Goal: Task Accomplishment & Management: Use online tool/utility

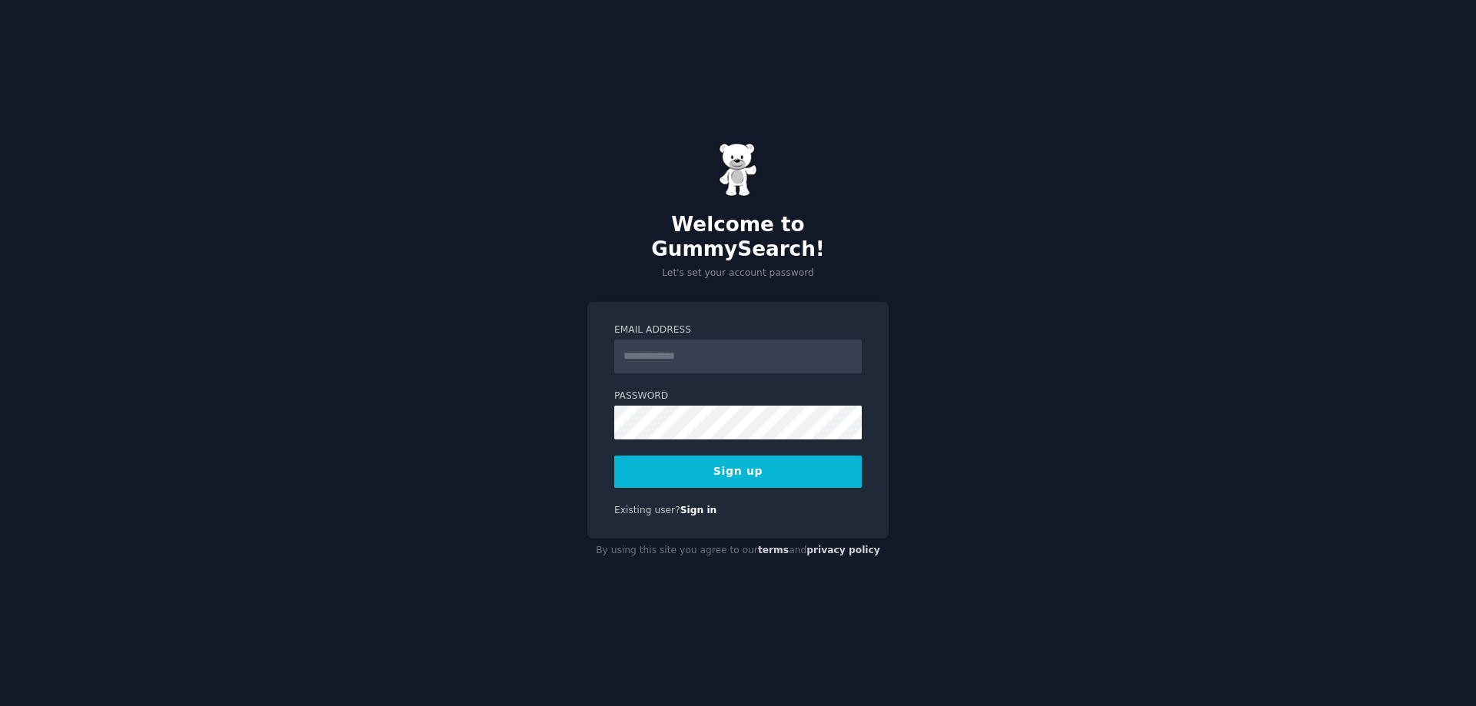
click at [789, 343] on input "Email Address" at bounding box center [737, 357] width 247 height 34
click at [1101, 470] on div "Welcome to GummySearch! Let's set your account password Email Address Password …" at bounding box center [738, 353] width 1476 height 706
click at [819, 354] on input "Email Address" at bounding box center [737, 357] width 247 height 34
type input "**********"
click at [793, 468] on button "Sign up" at bounding box center [737, 472] width 247 height 32
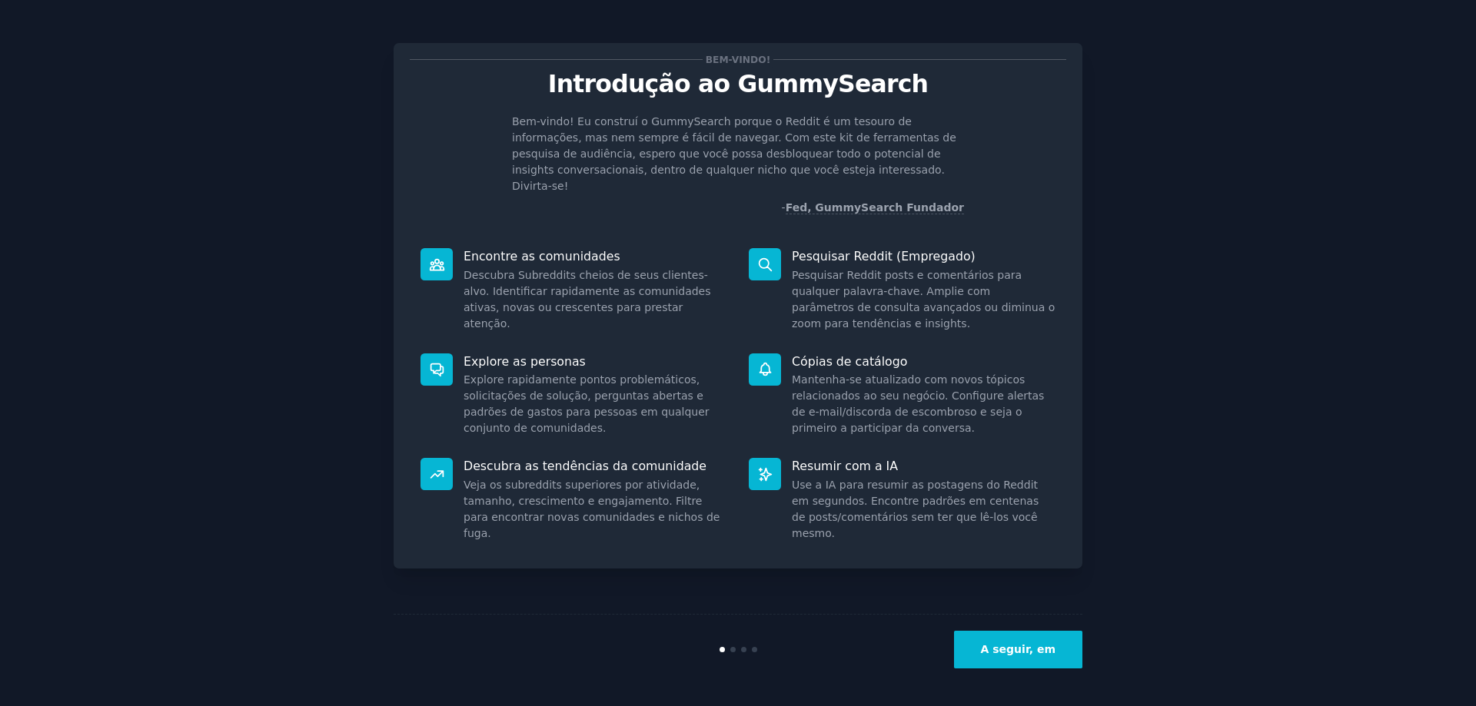
click at [1031, 655] on button "A seguir, em" at bounding box center [1018, 650] width 128 height 38
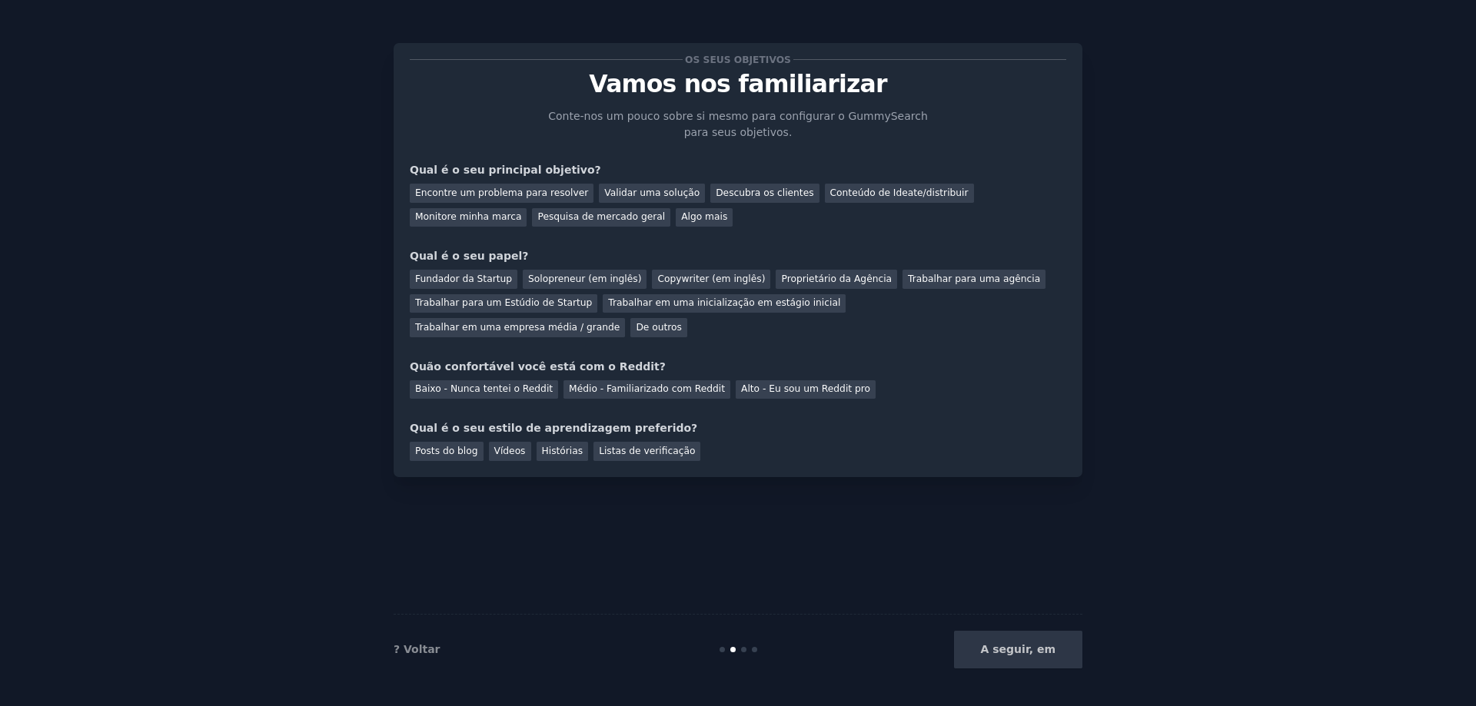
click at [1037, 651] on div "A seguir, em" at bounding box center [967, 650] width 230 height 38
click at [1030, 652] on div "A seguir, em" at bounding box center [967, 650] width 230 height 38
click at [497, 192] on div "Encontre um problema para resolver" at bounding box center [502, 193] width 184 height 19
click at [478, 277] on div "Fundador da Startup" at bounding box center [464, 279] width 108 height 19
click at [1027, 659] on div "A seguir, em" at bounding box center [967, 650] width 230 height 38
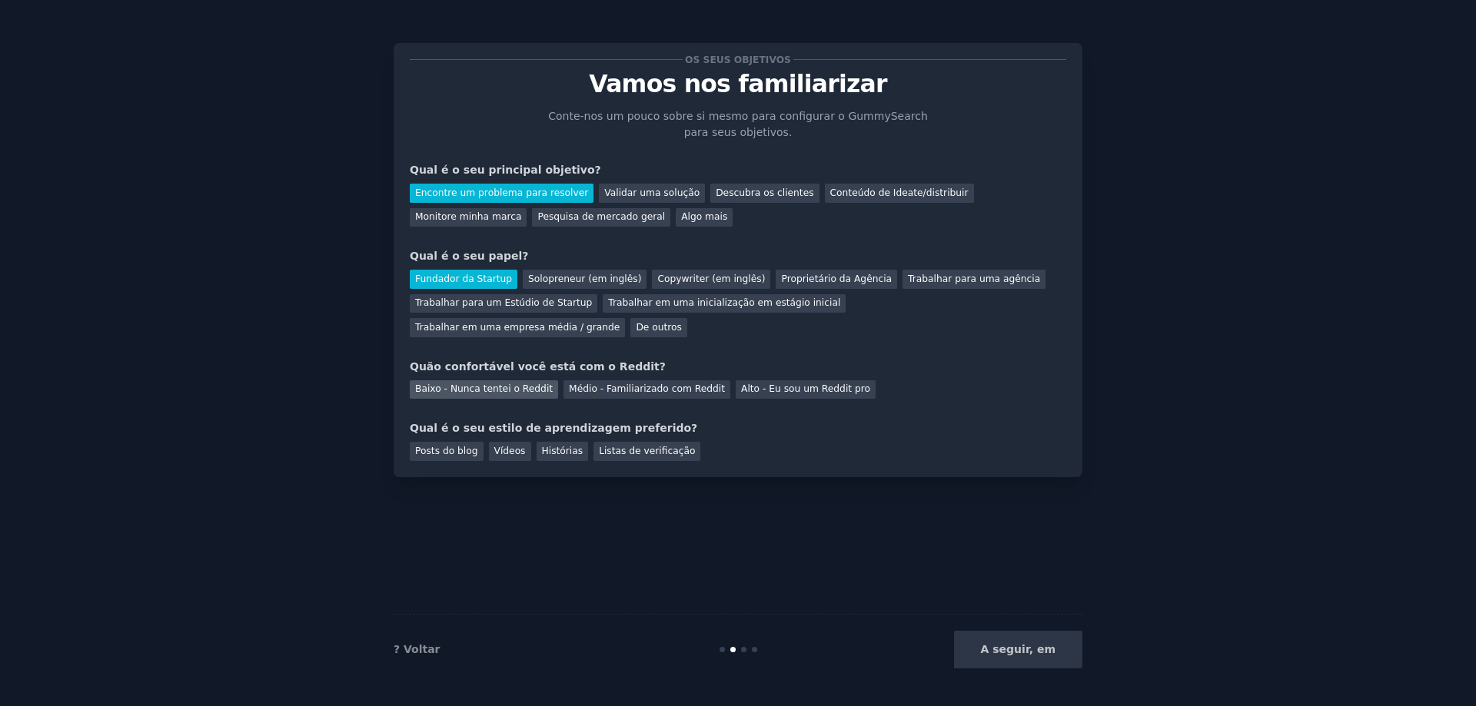
click at [509, 380] on div "Baixo - Nunca tentei o Reddit" at bounding box center [484, 389] width 148 height 19
click at [1017, 662] on div "A seguir, em" at bounding box center [967, 650] width 230 height 38
click at [546, 442] on div "Histórias" at bounding box center [562, 451] width 52 height 19
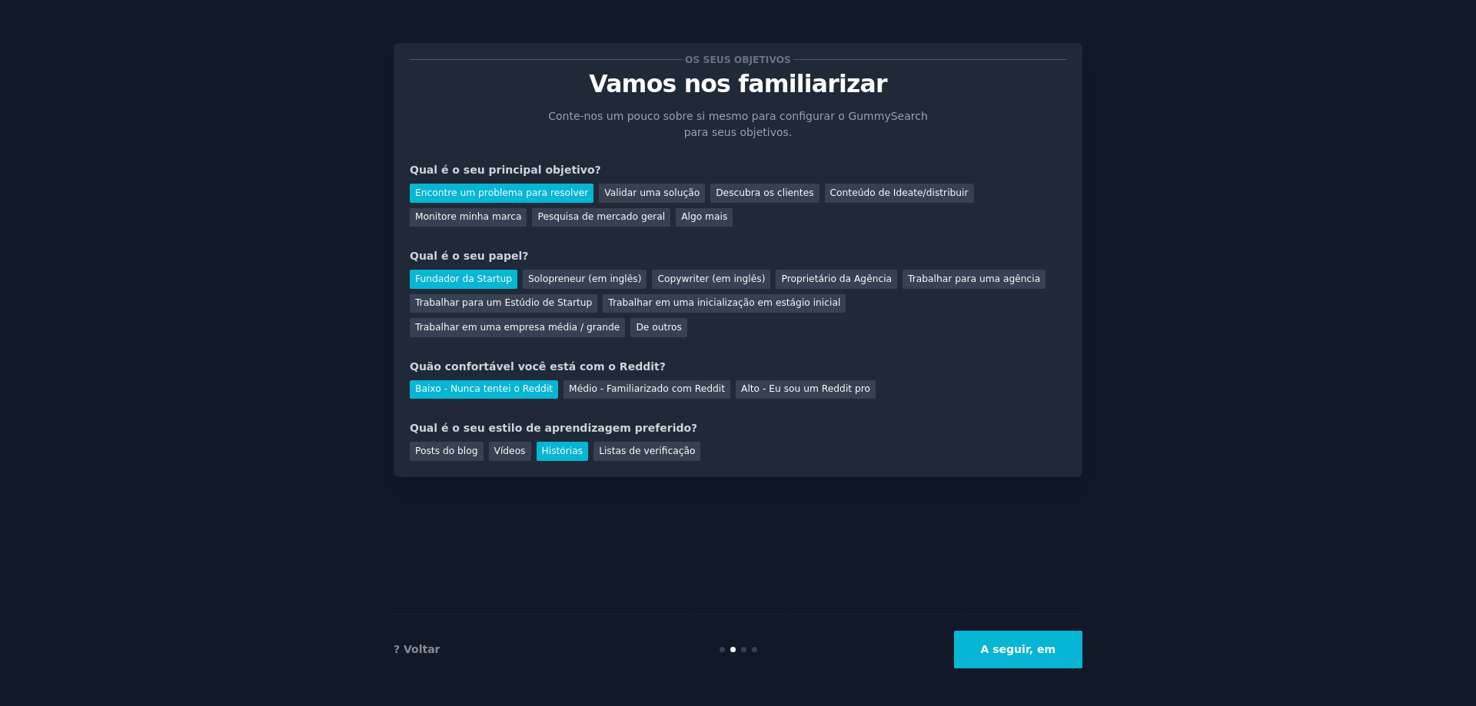
click at [1016, 645] on button "A seguir, em" at bounding box center [1018, 650] width 128 height 38
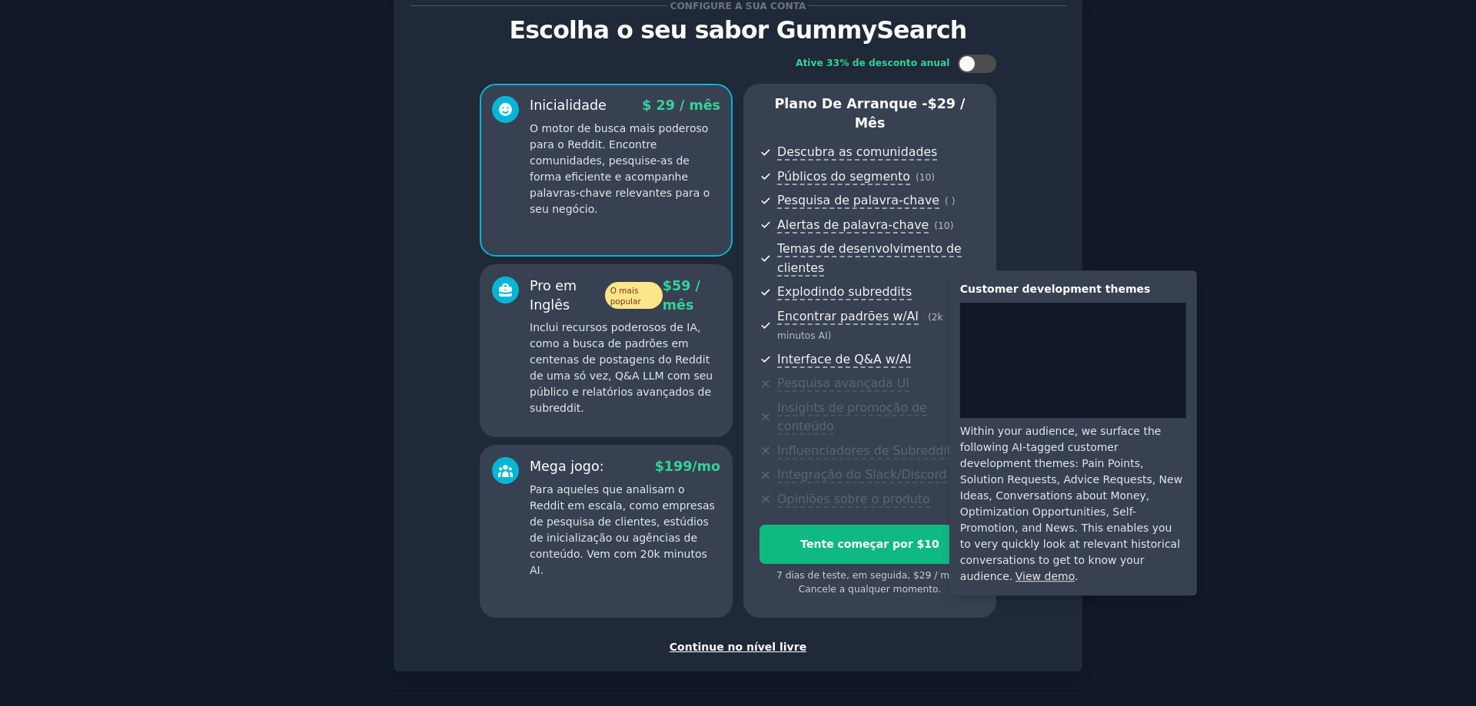
scroll to position [55, 0]
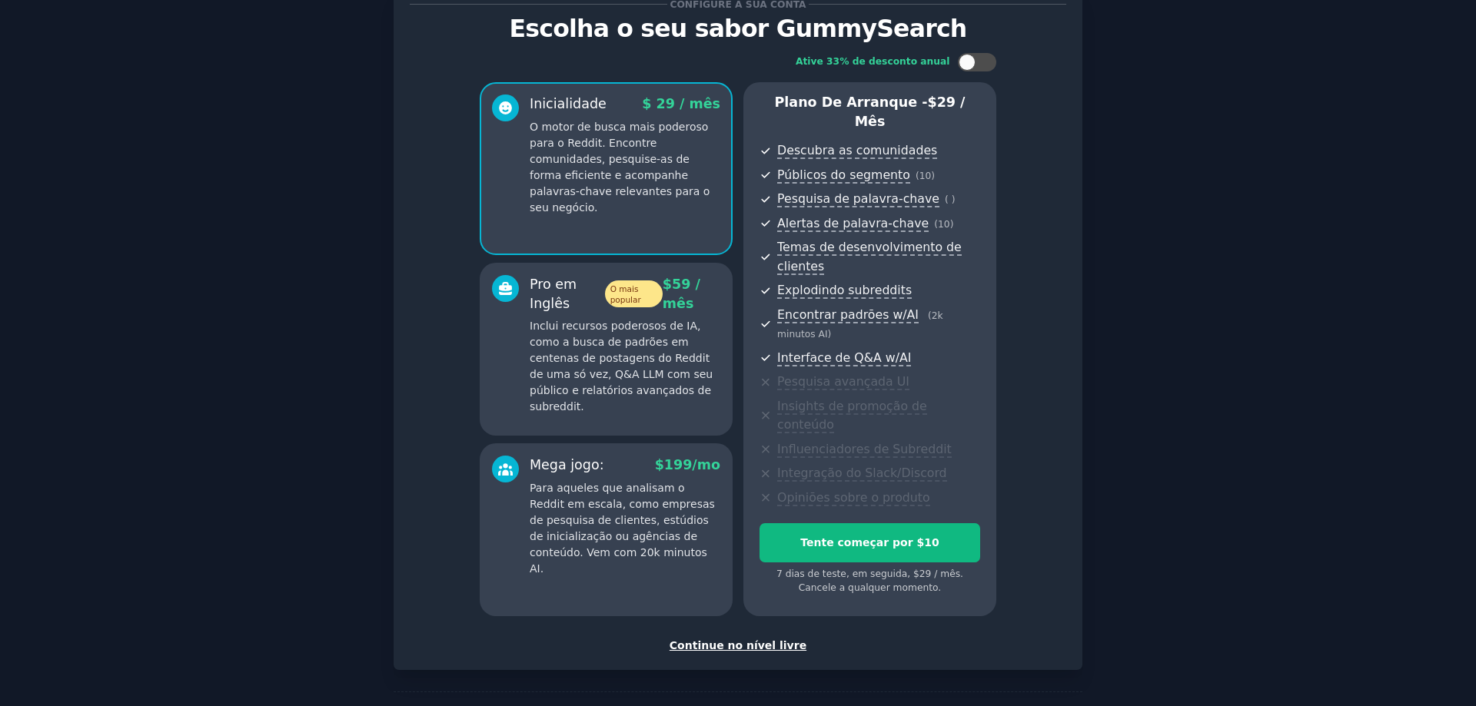
click at [768, 638] on div "Continue no nível livre" at bounding box center [738, 646] width 656 height 16
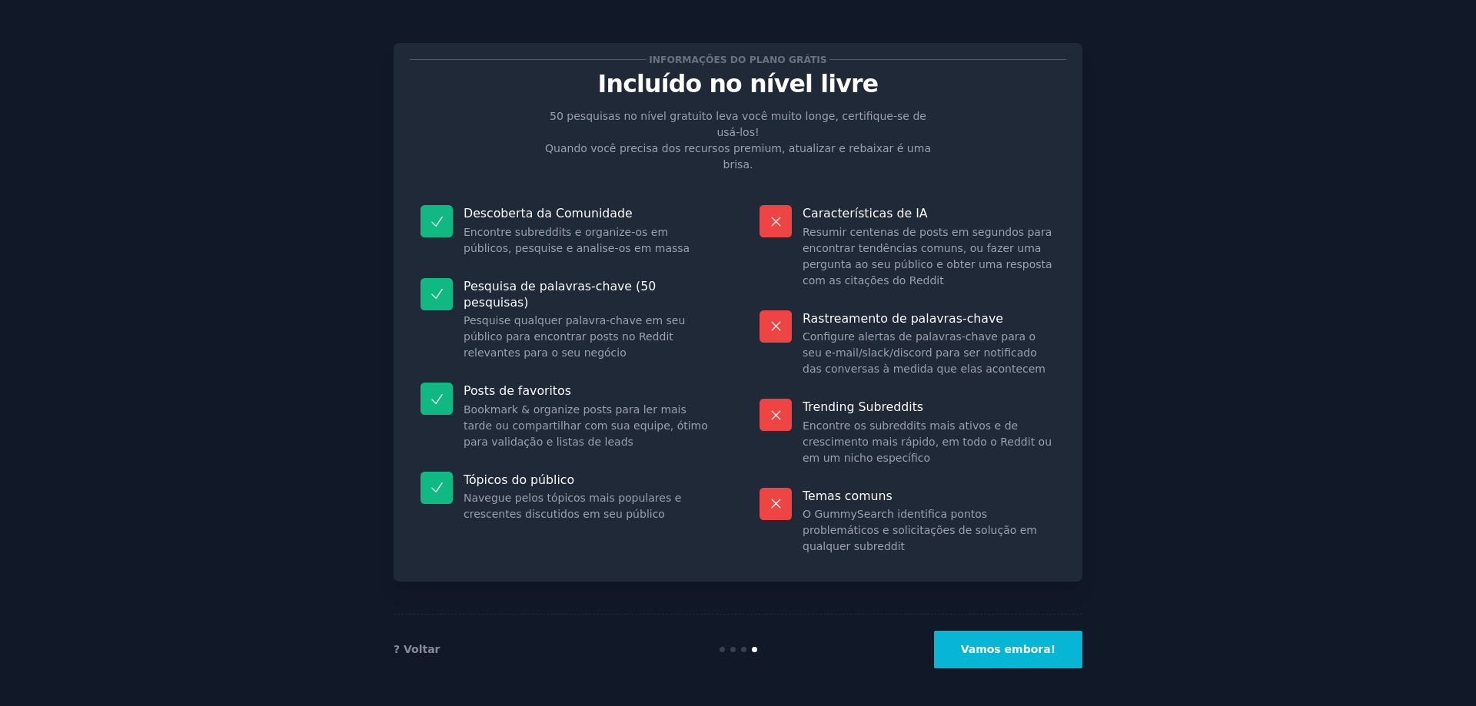
click at [1004, 651] on button "Vamos embora!" at bounding box center [1008, 650] width 148 height 38
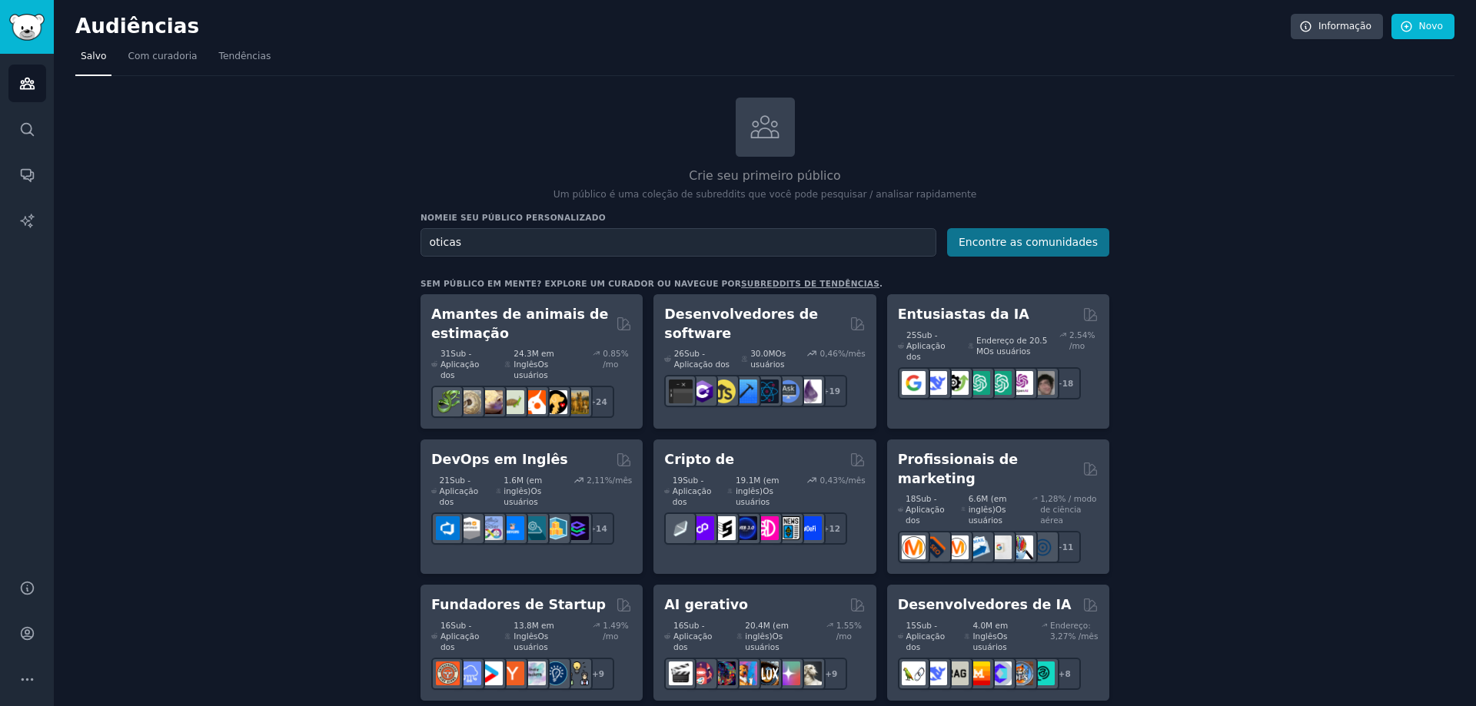
type input "oticas"
click at [1080, 234] on button "Encontre as comunidades" at bounding box center [1028, 242] width 162 height 28
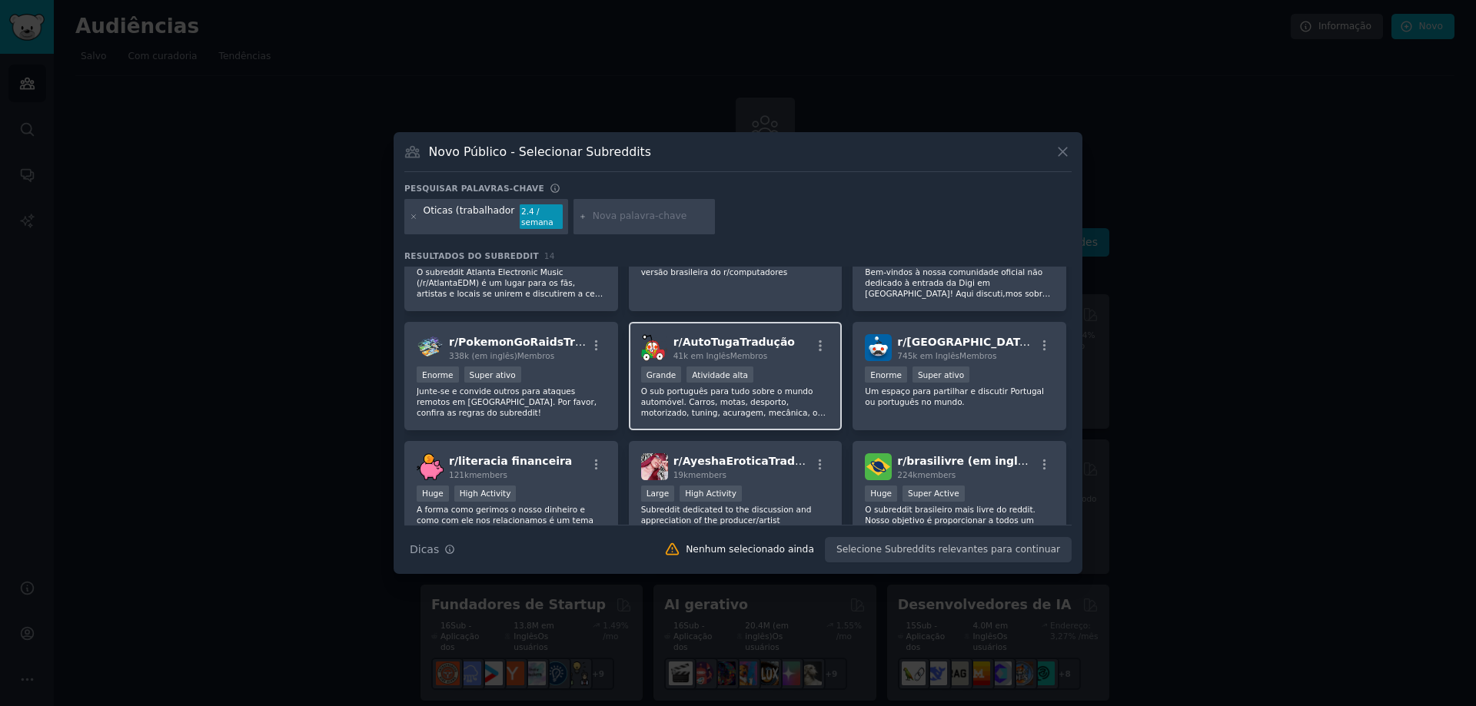
scroll to position [88, 0]
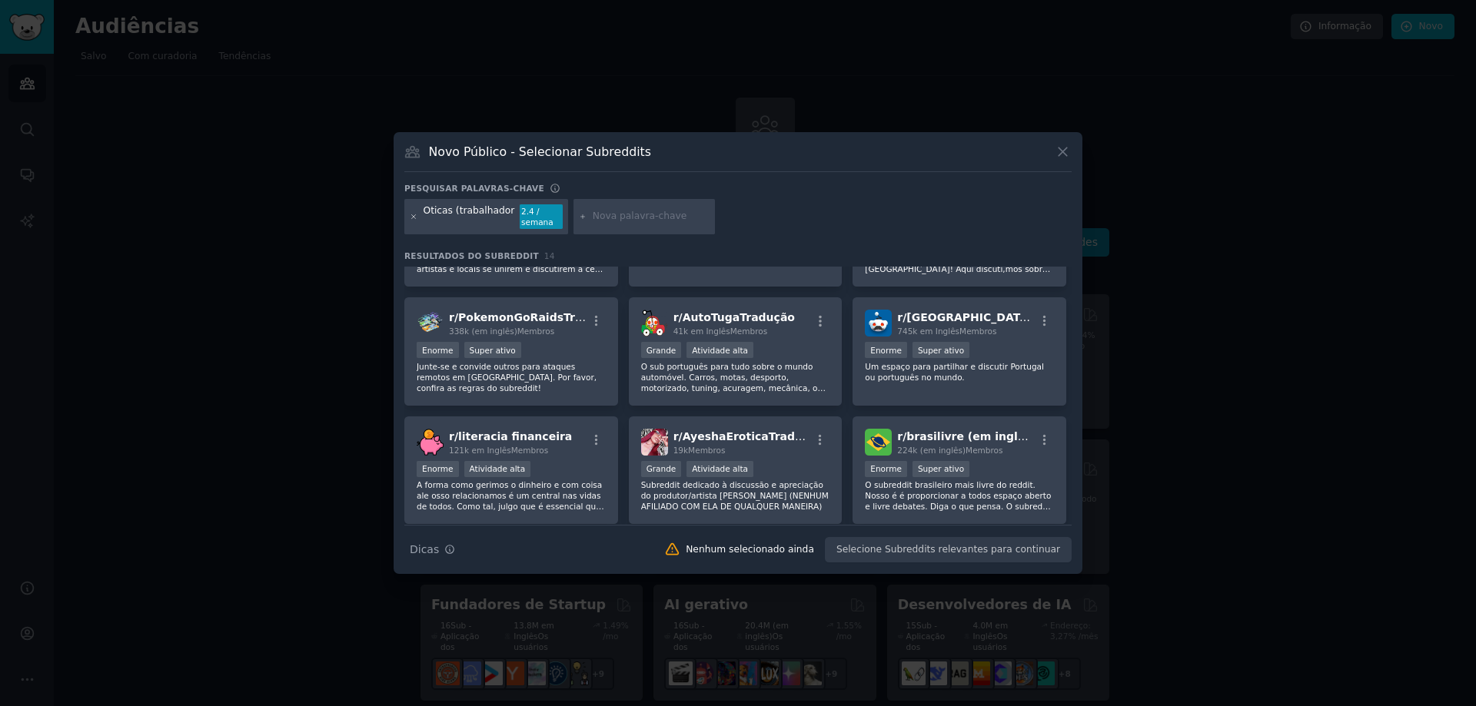
click at [411, 217] on icon at bounding box center [414, 217] width 8 height 8
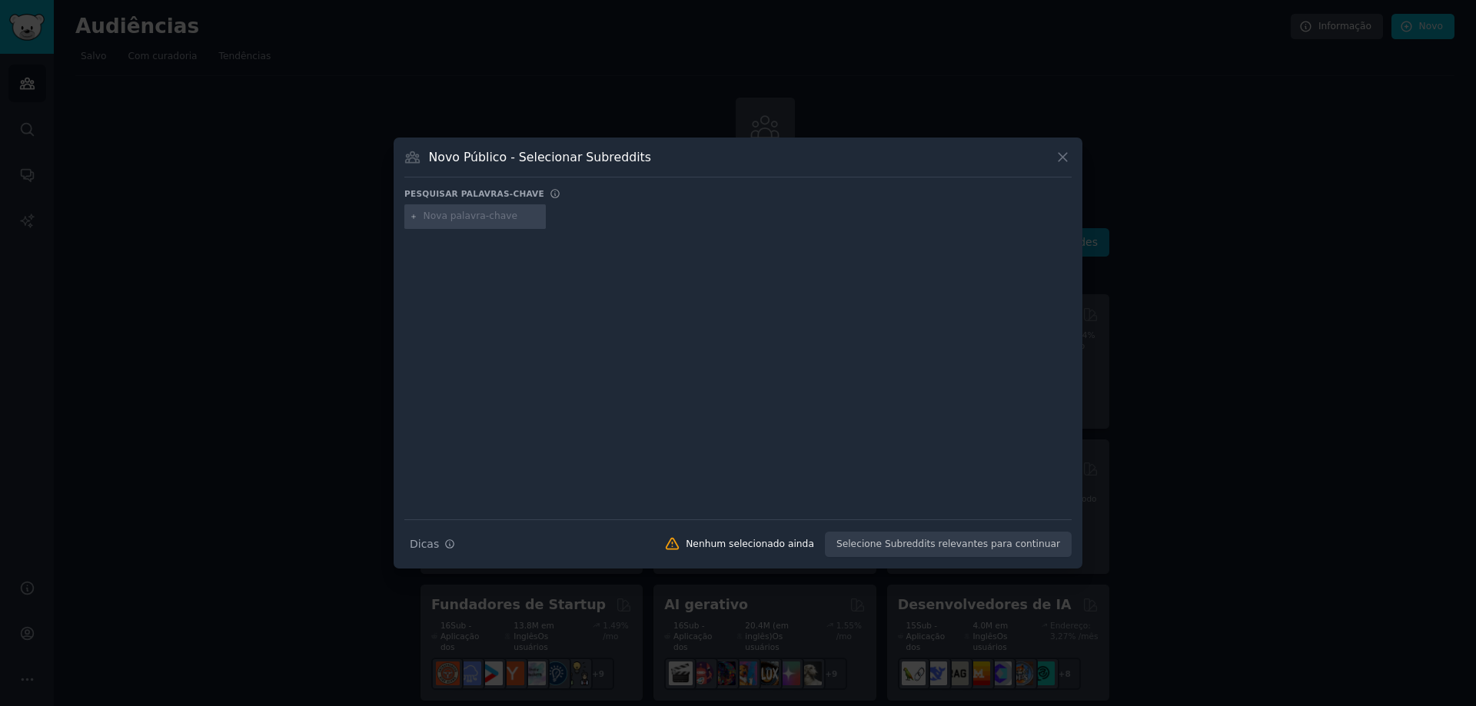
click at [513, 211] on input "text" at bounding box center [481, 217] width 117 height 14
paste input "optics"
type input "optics"
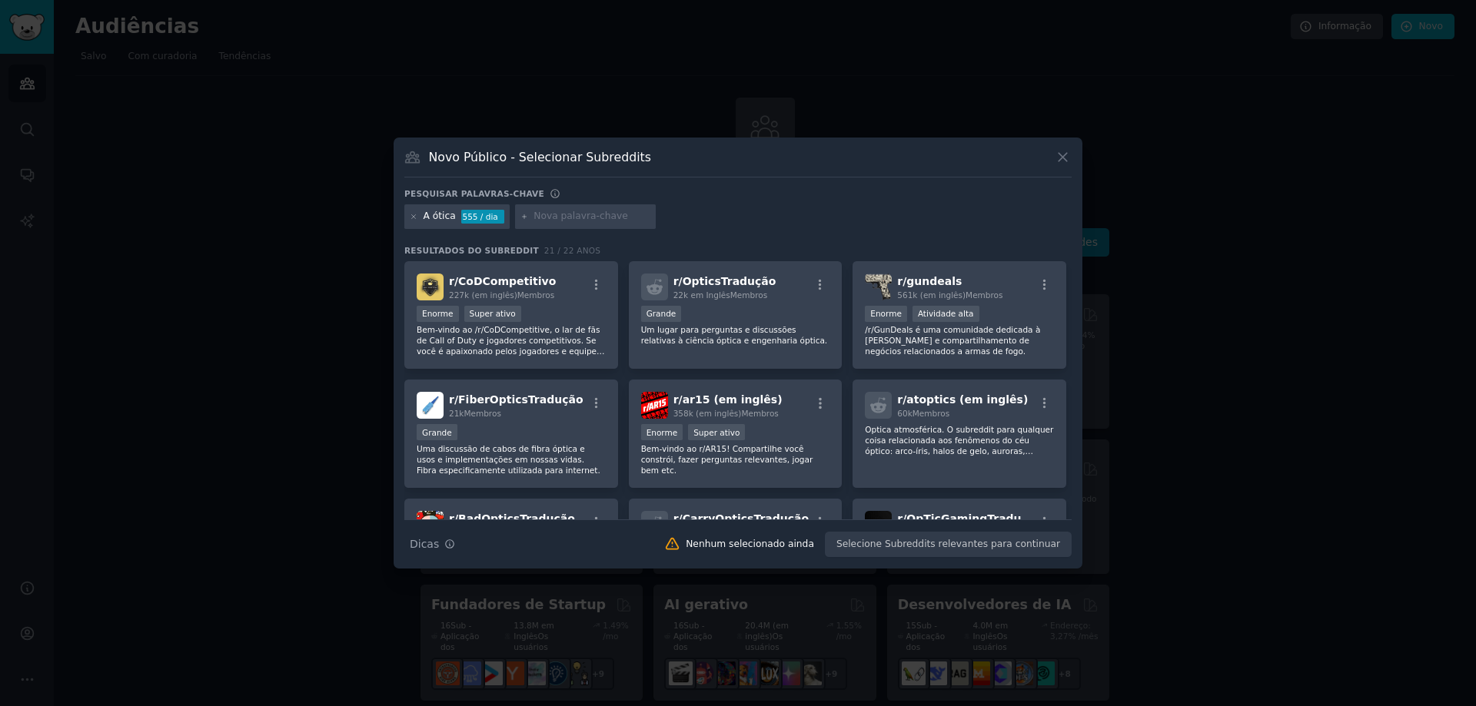
click at [391, 254] on div at bounding box center [738, 353] width 1476 height 706
